Goal: Information Seeking & Learning: Learn about a topic

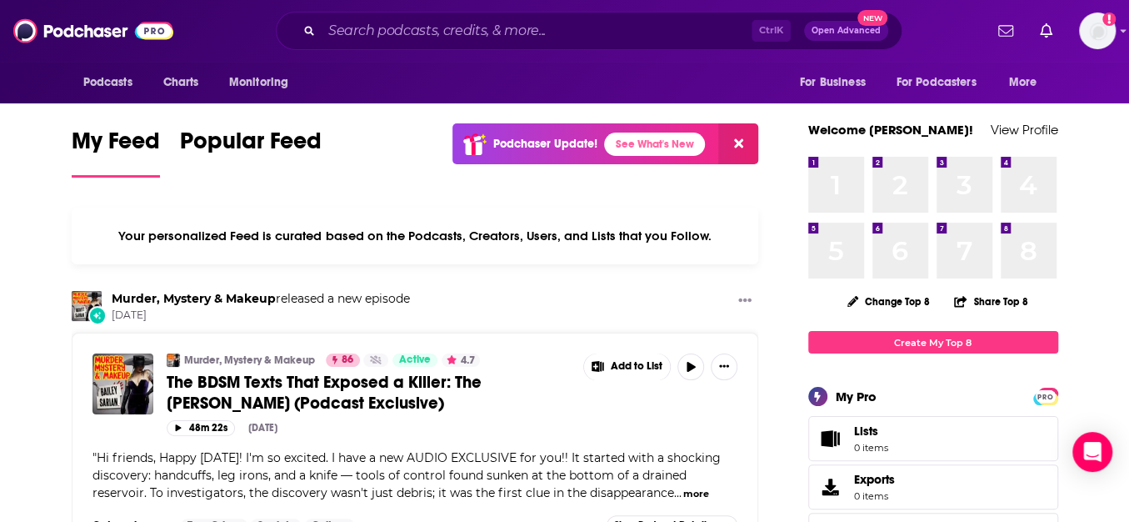
click at [660, 29] on input "Search podcasts, credits, & more..." at bounding box center [537, 30] width 430 height 27
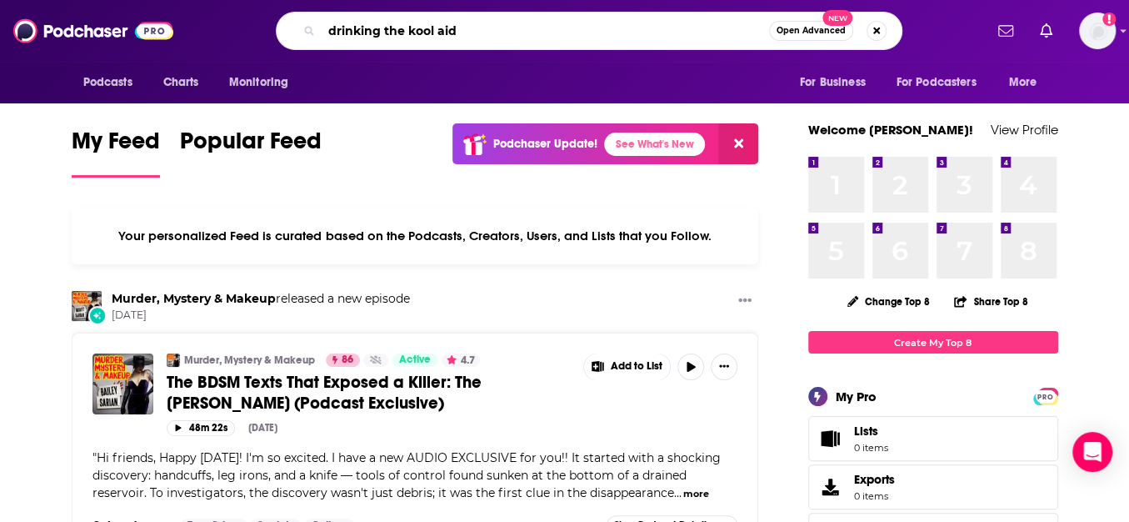
type input "drinking the kool aid"
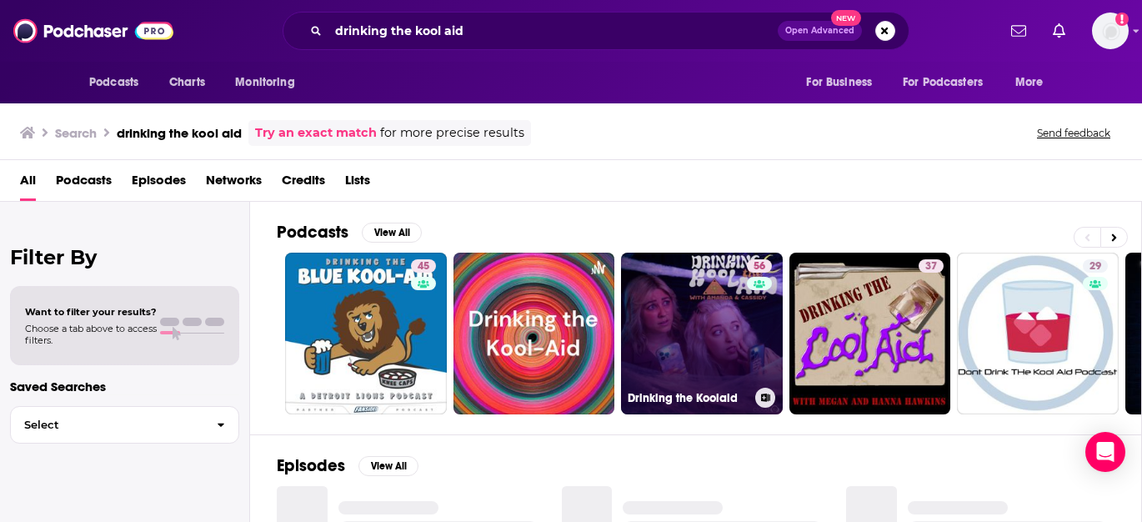
click at [672, 296] on link "56 Drinking the Koolaid" at bounding box center [702, 333] width 162 height 162
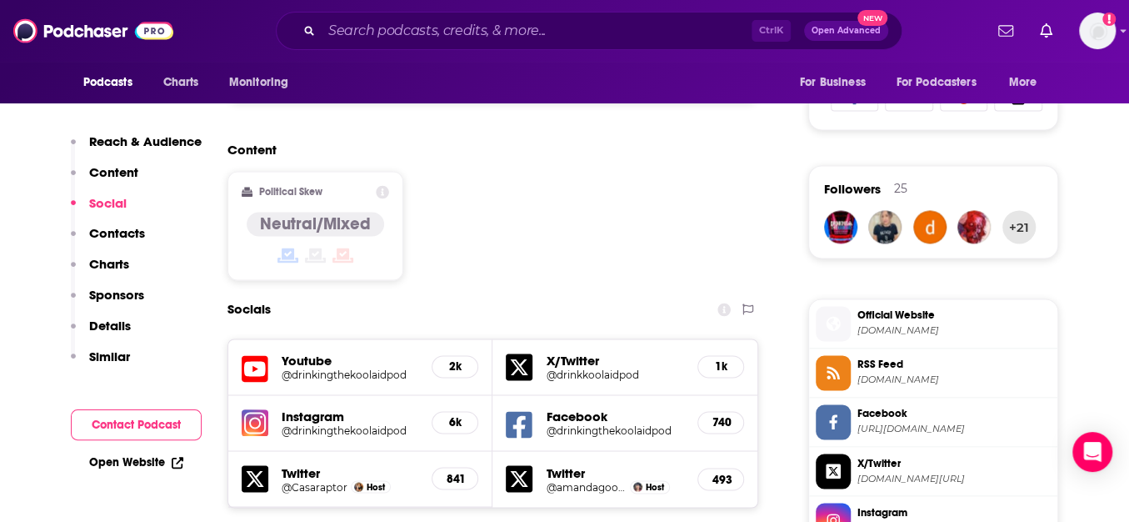
scroll to position [1257, 0]
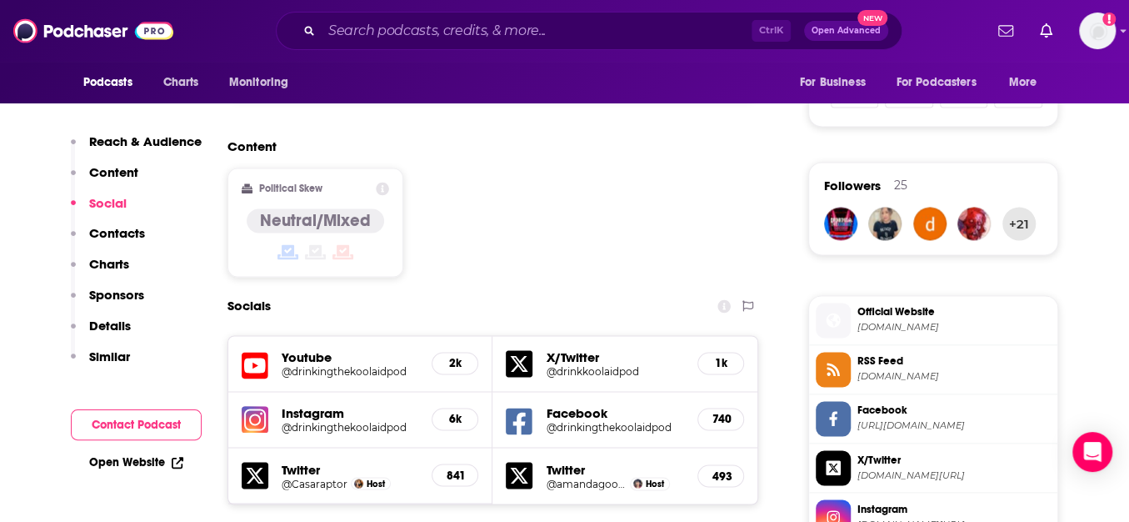
click at [295, 365] on h5 "@drinkingthekoolaidpod" at bounding box center [350, 371] width 137 height 12
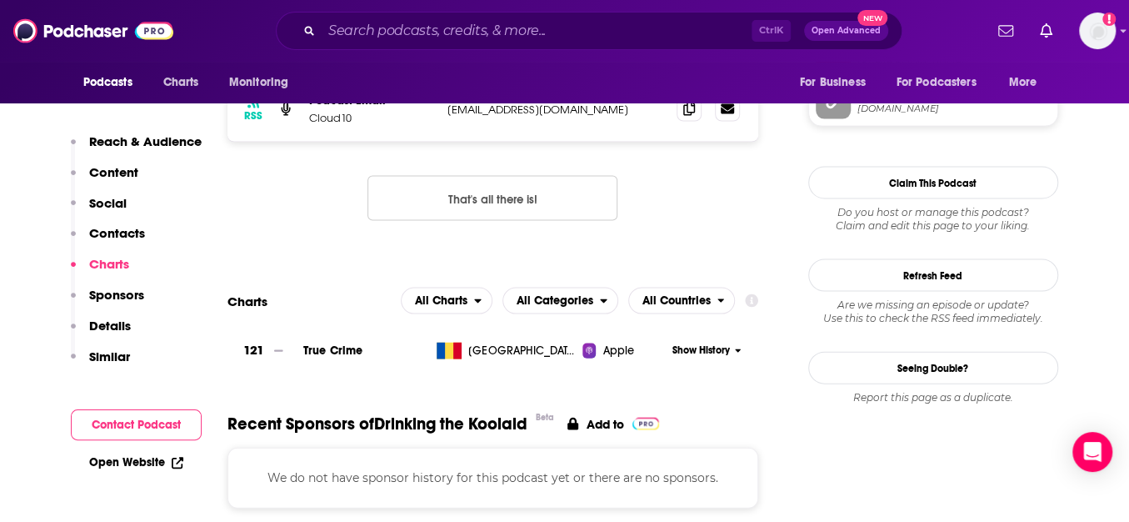
scroll to position [1782, 0]
